Goal: Information Seeking & Learning: Learn about a topic

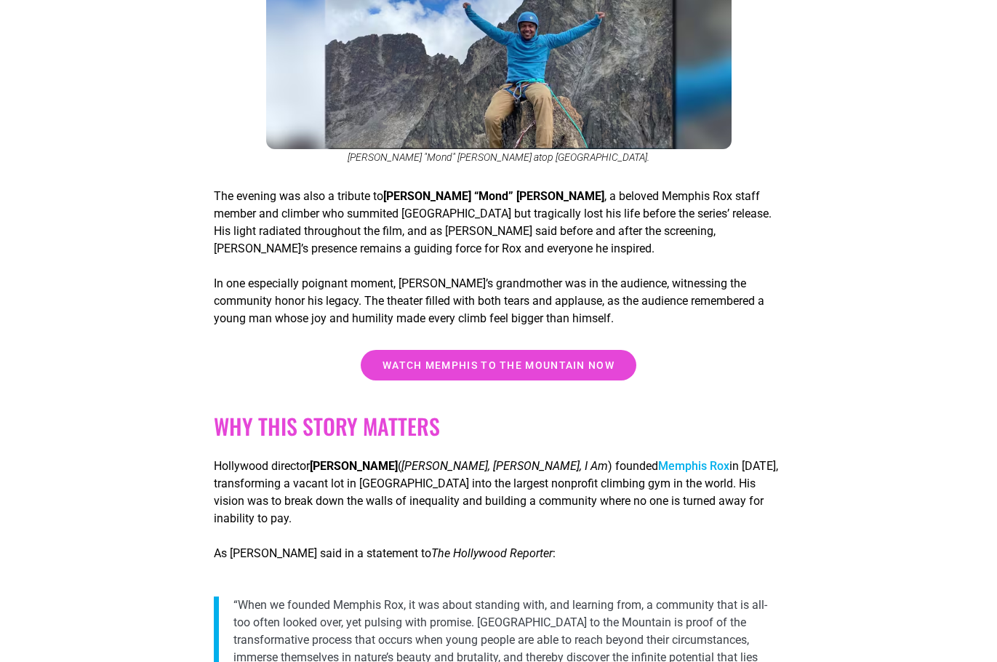
scroll to position [1576, 0]
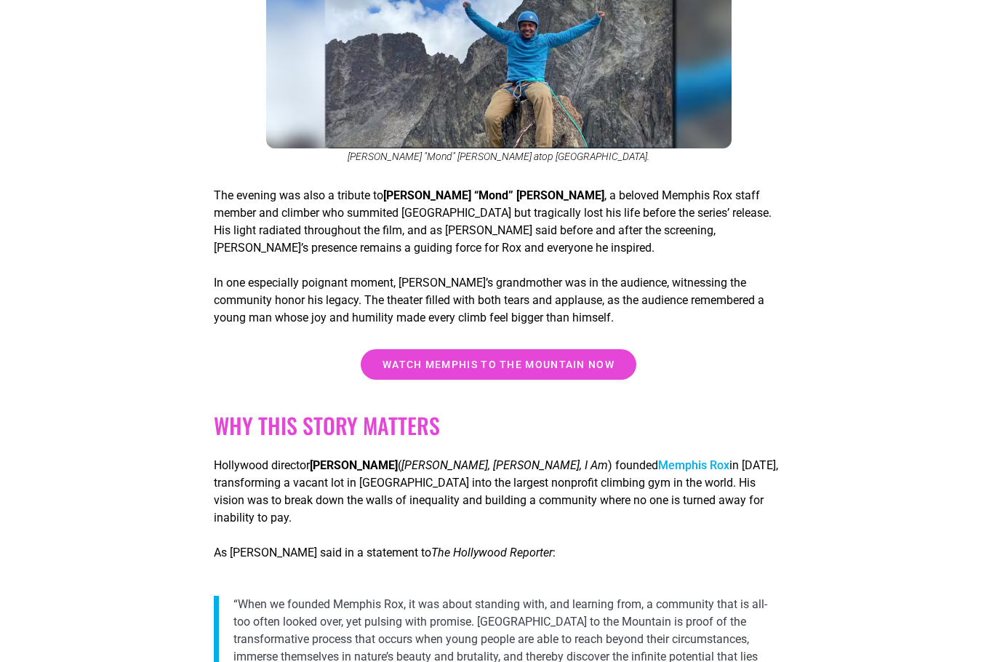
click at [357, 191] on p "The evening was also a tribute to [PERSON_NAME] “[PERSON_NAME] , a beloved Memp…" at bounding box center [498, 222] width 569 height 70
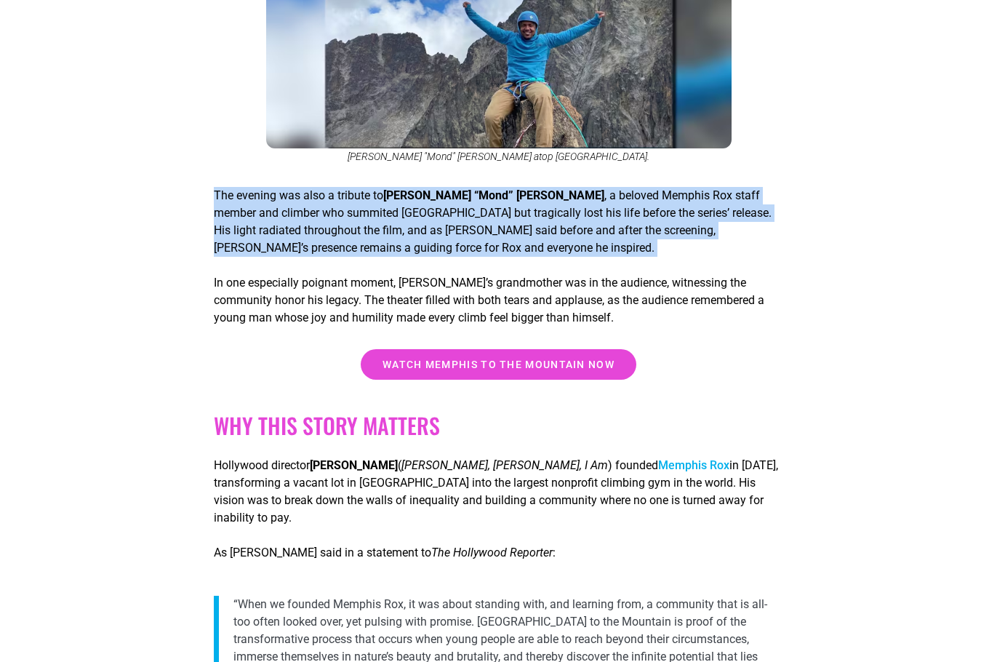
click at [357, 191] on p "The evening was also a tribute to [PERSON_NAME] “[PERSON_NAME] , a beloved Memp…" at bounding box center [498, 222] width 569 height 70
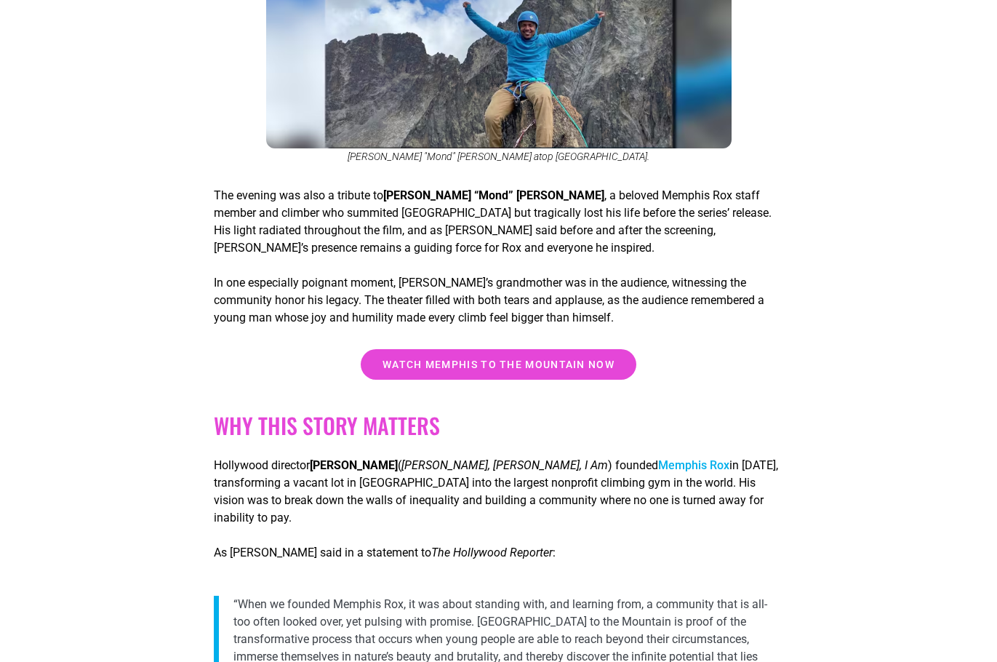
click at [357, 199] on p "The evening was also a tribute to [PERSON_NAME] “[PERSON_NAME] , a beloved Memp…" at bounding box center [498, 222] width 569 height 70
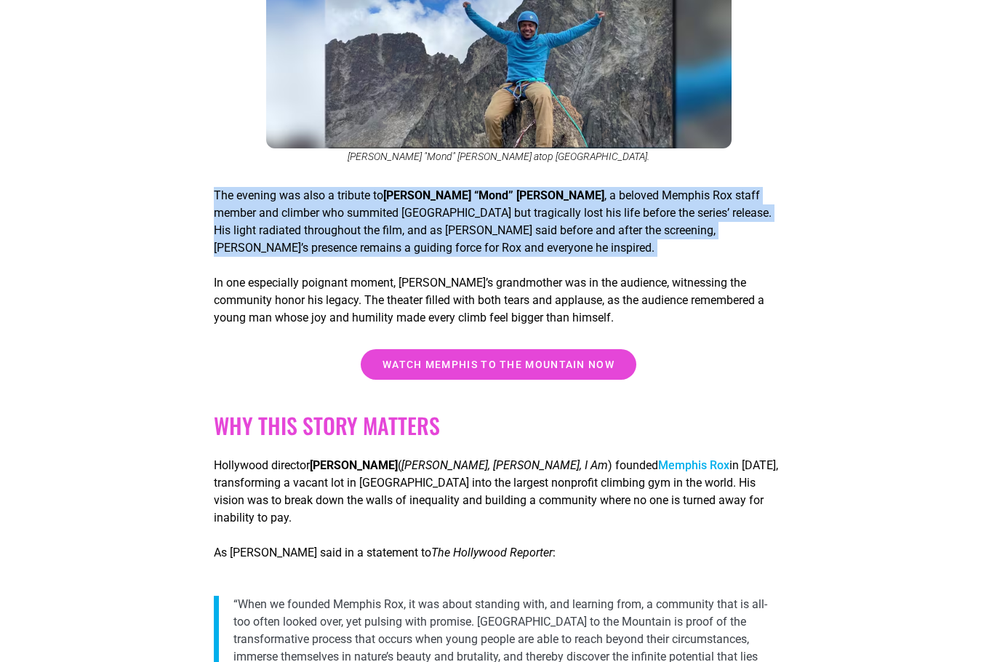
click at [357, 199] on p "The evening was also a tribute to [PERSON_NAME] “[PERSON_NAME] , a beloved Memp…" at bounding box center [498, 222] width 569 height 70
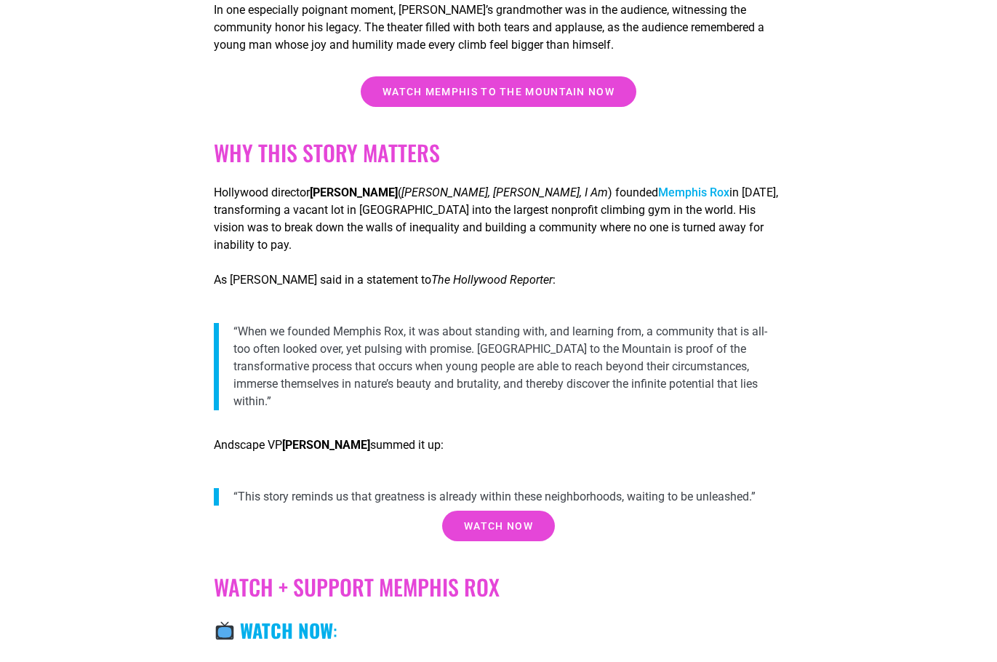
scroll to position [1848, 0]
drag, startPoint x: 320, startPoint y: 162, endPoint x: 337, endPoint y: 164, distance: 17.5
click at [337, 186] on strong "[PERSON_NAME]" at bounding box center [354, 193] width 88 height 14
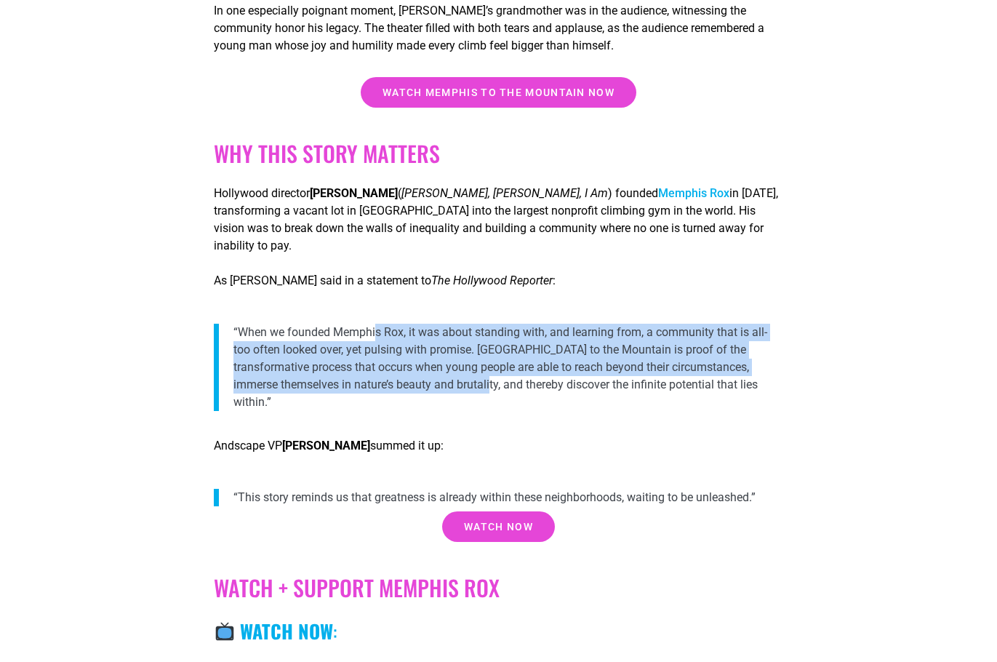
drag, startPoint x: 345, startPoint y: 274, endPoint x: 404, endPoint y: 345, distance: 92.4
click at [404, 345] on div "Why This Story Matters Hollywood director [PERSON_NAME] ( [PERSON_NAME], [PERSO…" at bounding box center [498, 266] width 569 height 303
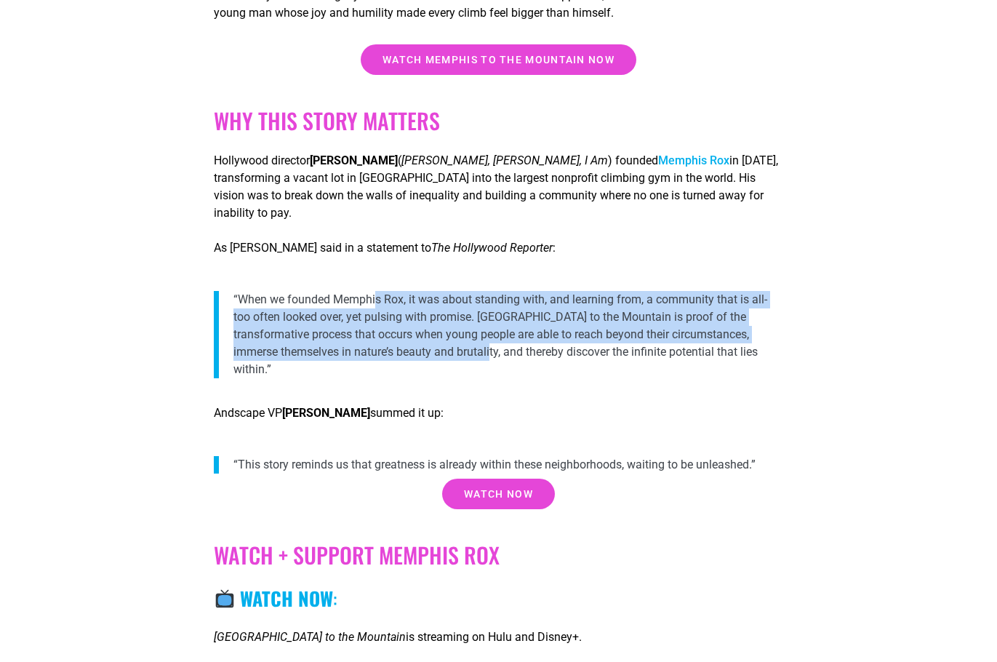
scroll to position [1882, 0]
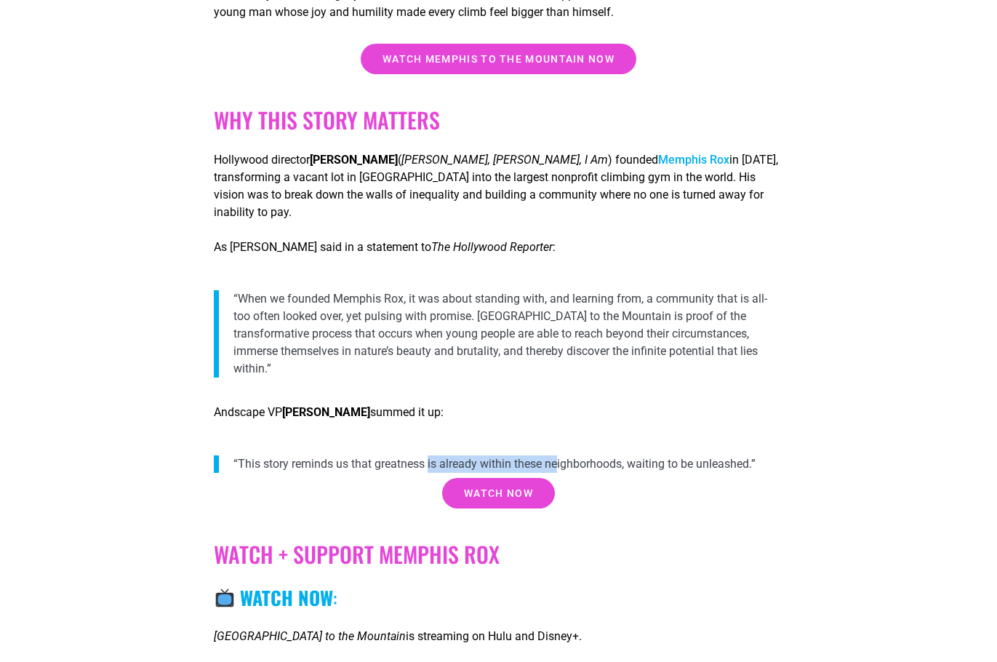
drag, startPoint x: 399, startPoint y: 393, endPoint x: 528, endPoint y: 396, distance: 129.5
click at [528, 455] on p "“This story reminds us that greatness is already within these neighborhoods, wa…" at bounding box center [508, 463] width 550 height 17
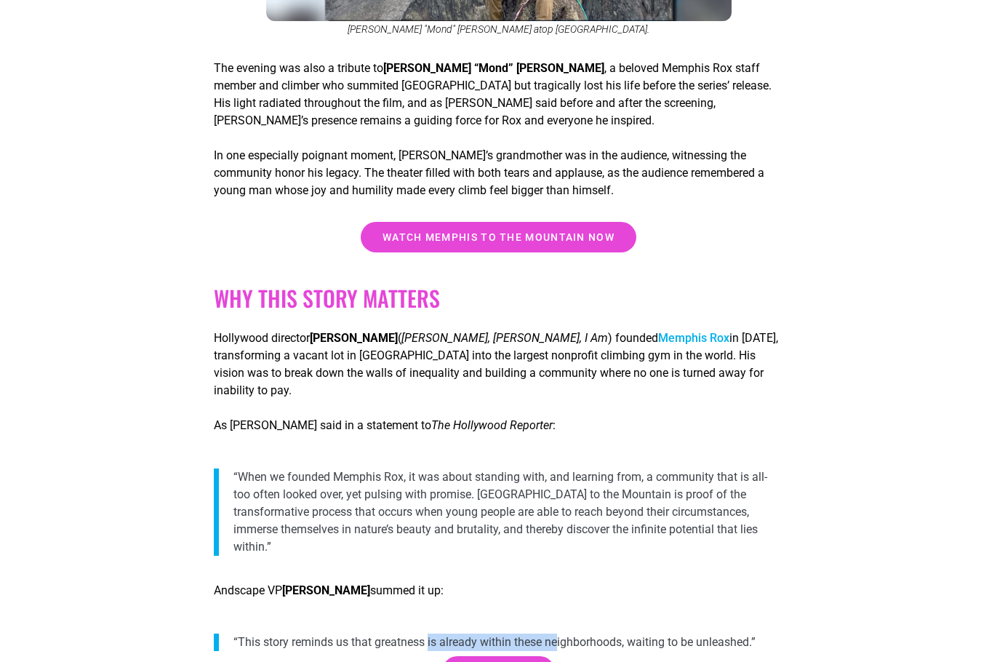
scroll to position [1699, 0]
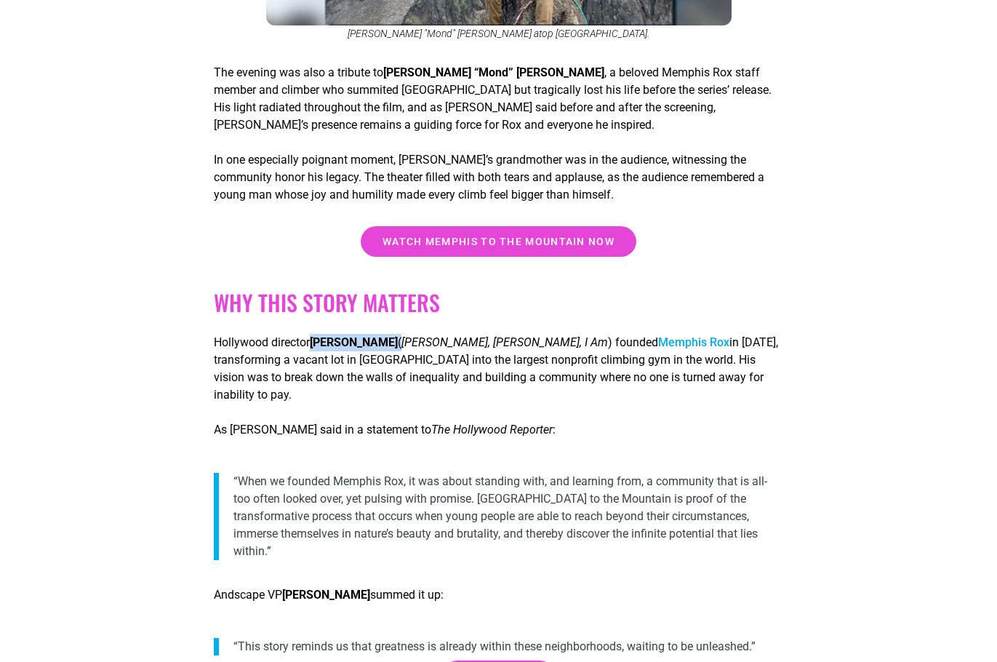
drag, startPoint x: 313, startPoint y: 308, endPoint x: 389, endPoint y: 306, distance: 75.7
click at [389, 334] on p "Hollywood director [PERSON_NAME] ( [PERSON_NAME], [PERSON_NAME], I Am ) founded…" at bounding box center [498, 369] width 569 height 70
